Goal: Task Accomplishment & Management: Use online tool/utility

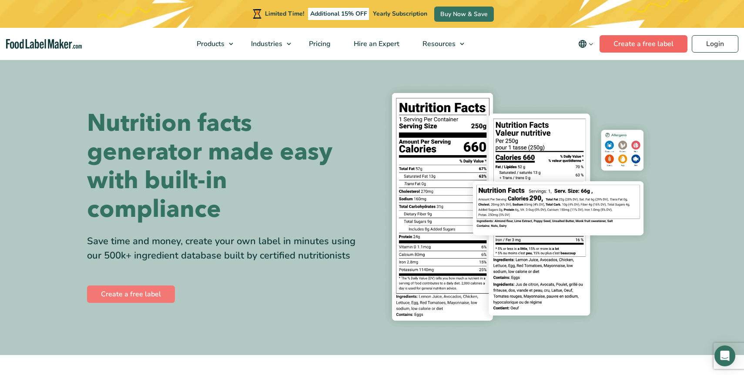
click at [647, 16] on div "Limited Time! Additional 15% OFF Yearly Subscription Buy Now & Save" at bounding box center [372, 14] width 744 height 28
click at [631, 45] on link "Create a free label" at bounding box center [643, 43] width 88 height 17
click at [638, 44] on link "Create a free label" at bounding box center [643, 43] width 88 height 17
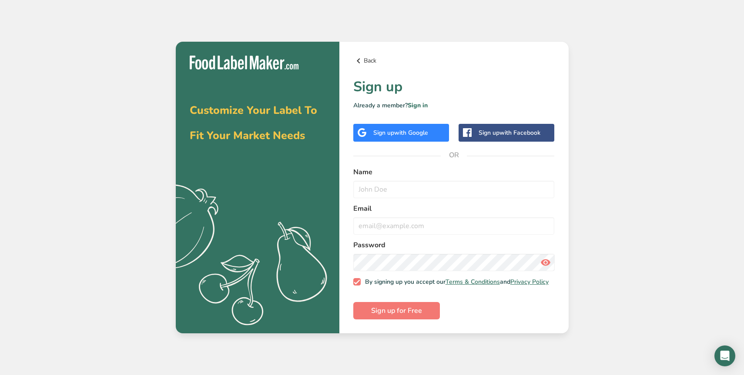
click at [367, 57] on link "Back" at bounding box center [453, 61] width 201 height 10
